Goal: Task Accomplishment & Management: Use online tool/utility

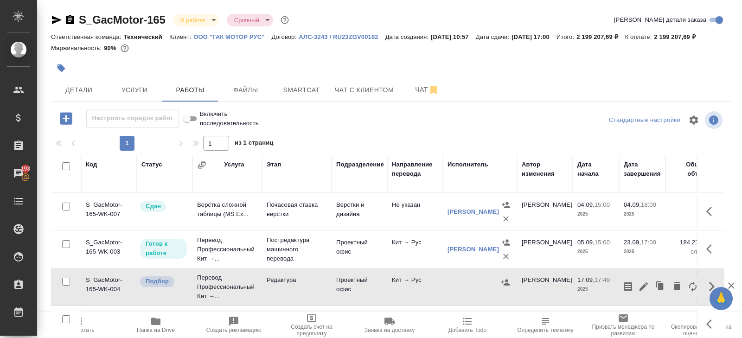
click at [79, 325] on icon "button" at bounding box center [77, 321] width 11 height 11
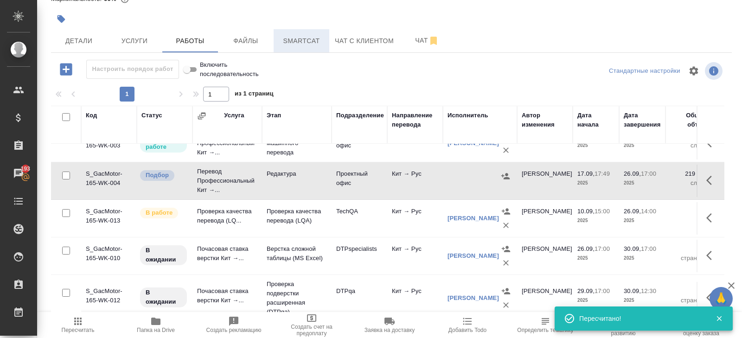
click at [307, 45] on span "Smartcat" at bounding box center [301, 41] width 45 height 12
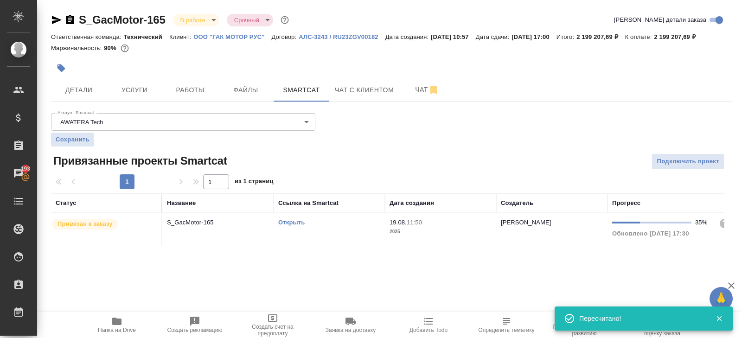
click at [290, 226] on link "Открыть" at bounding box center [291, 222] width 26 height 7
click at [184, 96] on span "Работы" at bounding box center [190, 90] width 45 height 12
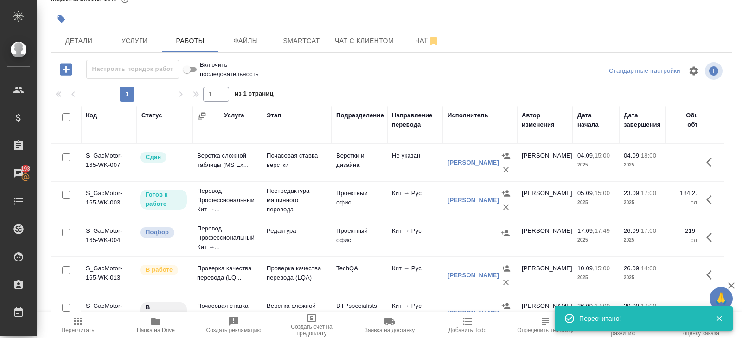
scroll to position [63, 0]
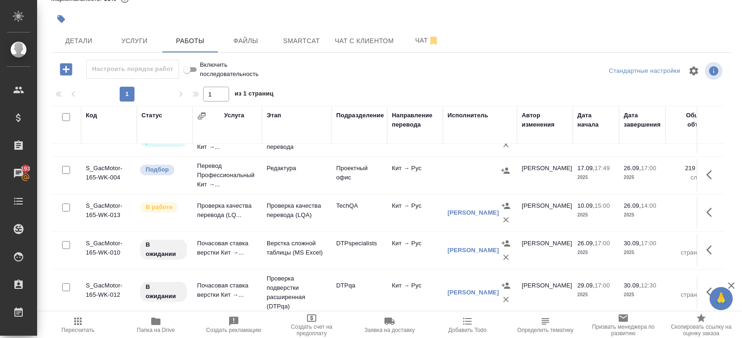
click at [507, 168] on icon "button" at bounding box center [505, 170] width 8 height 6
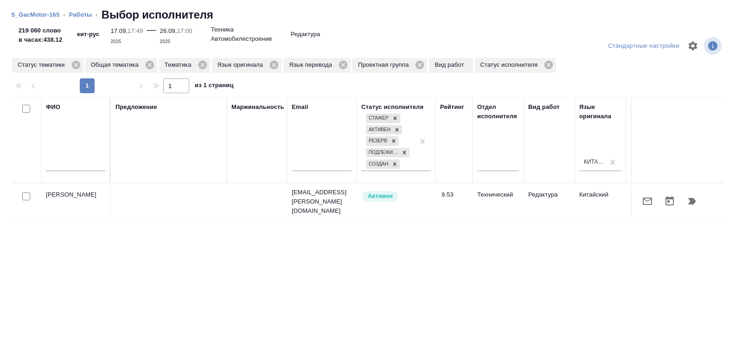
click at [691, 201] on icon "button" at bounding box center [692, 201] width 8 height 6
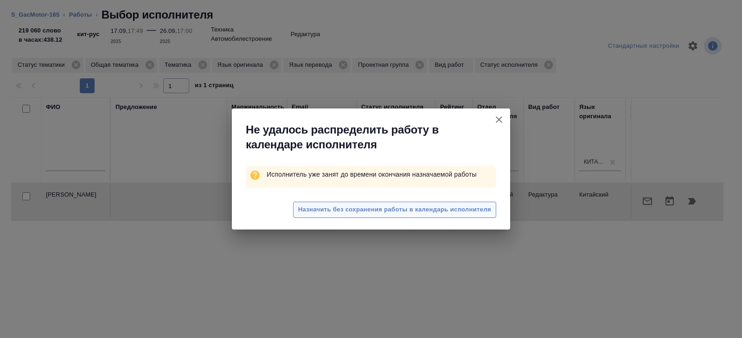
click at [464, 213] on span "Назначить без сохранения работы в календарь исполнителя" at bounding box center [394, 209] width 193 height 11
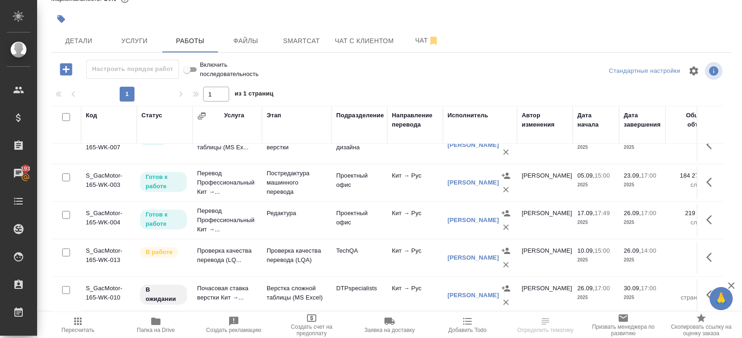
scroll to position [11, 0]
